Goal: Check status

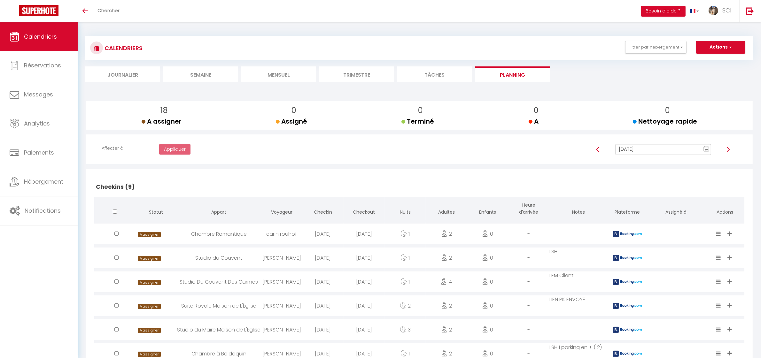
click at [292, 77] on li "Mensuel" at bounding box center [278, 74] width 75 height 16
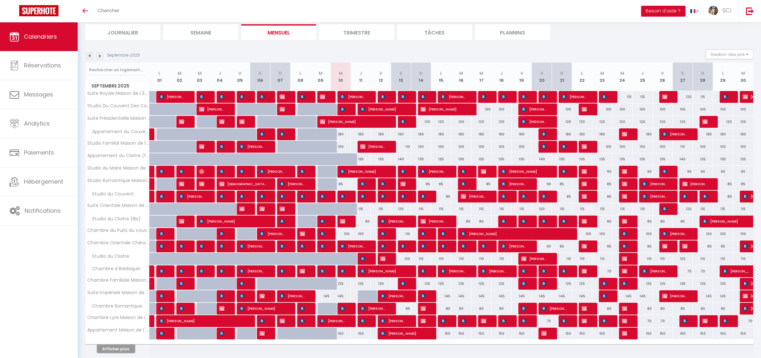
scroll to position [60, 0]
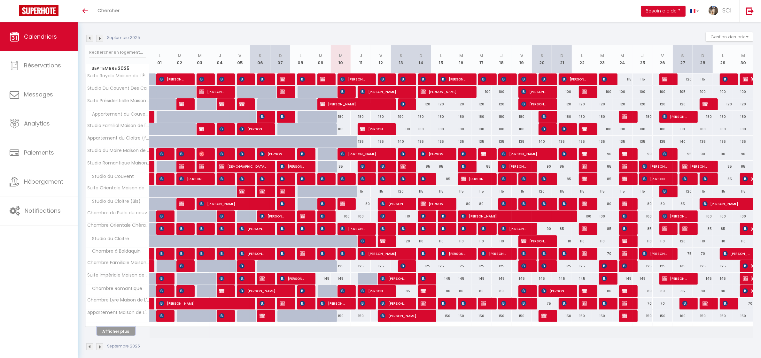
click at [130, 332] on button "Afficher plus" at bounding box center [116, 331] width 38 height 9
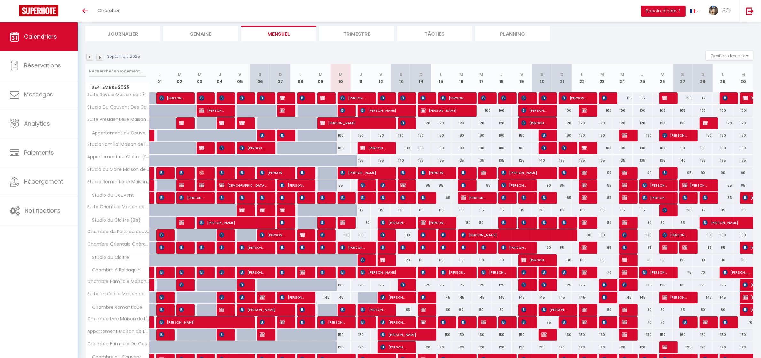
scroll to position [0, 0]
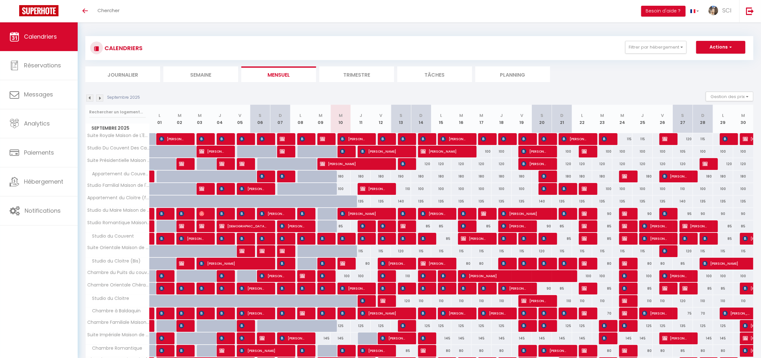
click at [521, 74] on li "Planning" at bounding box center [512, 74] width 75 height 16
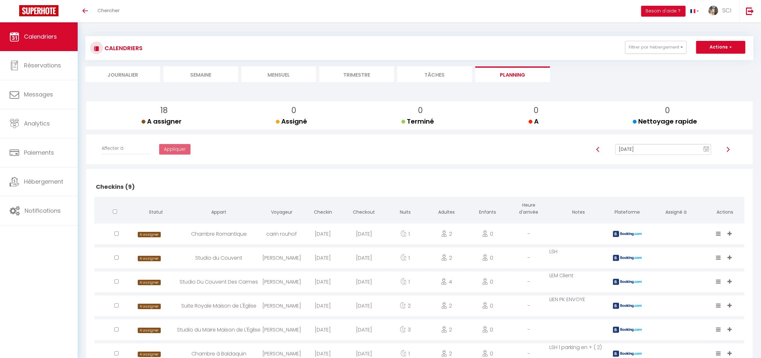
click at [649, 151] on input "[DATE]" at bounding box center [663, 149] width 96 height 11
click at [640, 205] on td "14" at bounding box center [640, 204] width 10 height 10
type input "[DATE]"
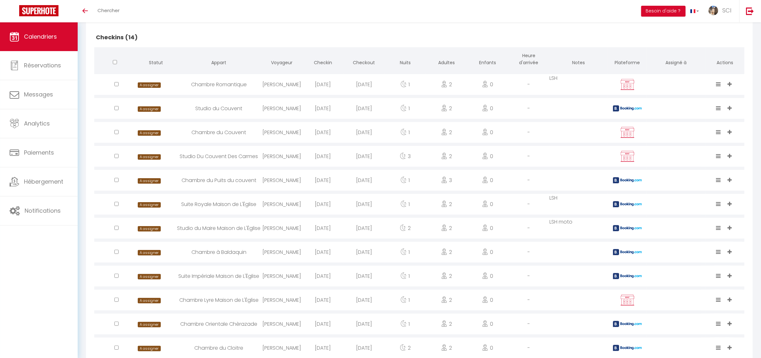
scroll to position [30, 0]
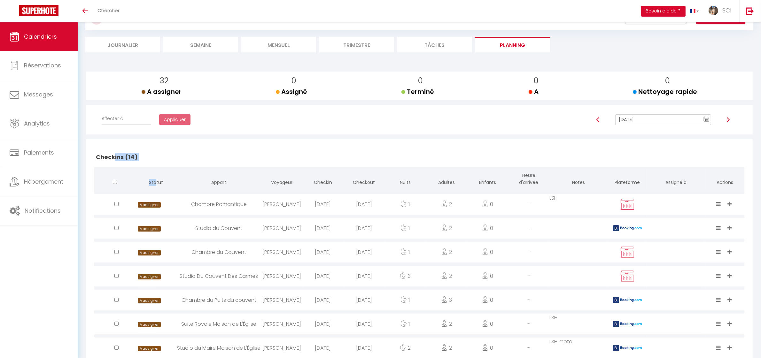
drag, startPoint x: 115, startPoint y: 166, endPoint x: 156, endPoint y: 174, distance: 41.7
click at [156, 174] on div "Checkins (14) Statut Appart Voyageur Checkin Checkout Nuits Adultes Enfants Heu…" at bounding box center [419, 336] width 650 height 379
click at [130, 173] on th at bounding box center [114, 179] width 41 height 25
drag, startPoint x: 107, startPoint y: 174, endPoint x: 116, endPoint y: 173, distance: 8.7
click at [116, 173] on th at bounding box center [114, 179] width 41 height 25
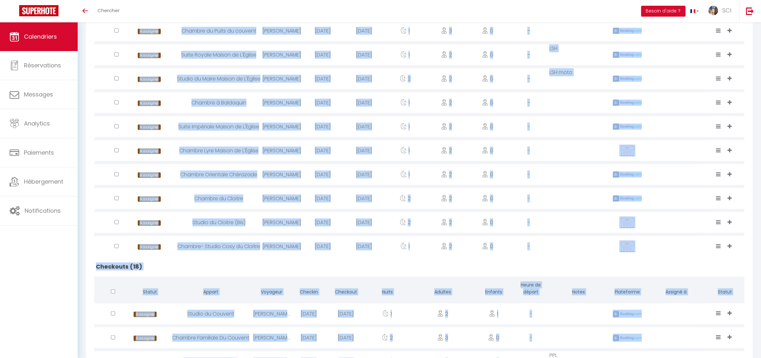
scroll to position [302, 0]
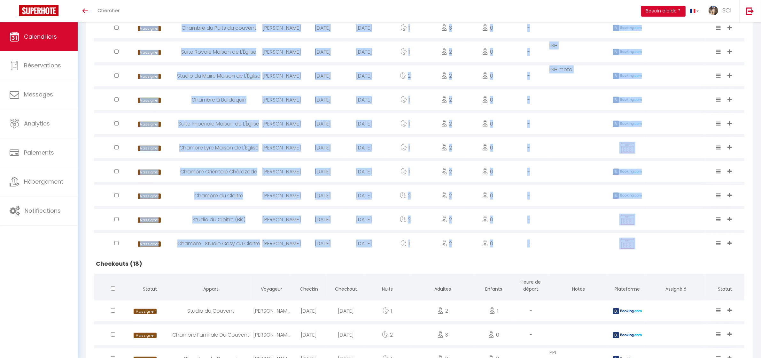
drag, startPoint x: 94, startPoint y: 152, endPoint x: 699, endPoint y: 248, distance: 612.3
click at [699, 248] on div "Checkins (14) Statut Appart Voyageur Checkin Checkout Nuits Adultes Enfants Heu…" at bounding box center [419, 64] width 650 height 379
copy div "Loremips (30) Dolors Ametco Adipisci Elitsed Doeiusmo Tempo Incidid Utlabor Etd…"
